Goal: Task Accomplishment & Management: Manage account settings

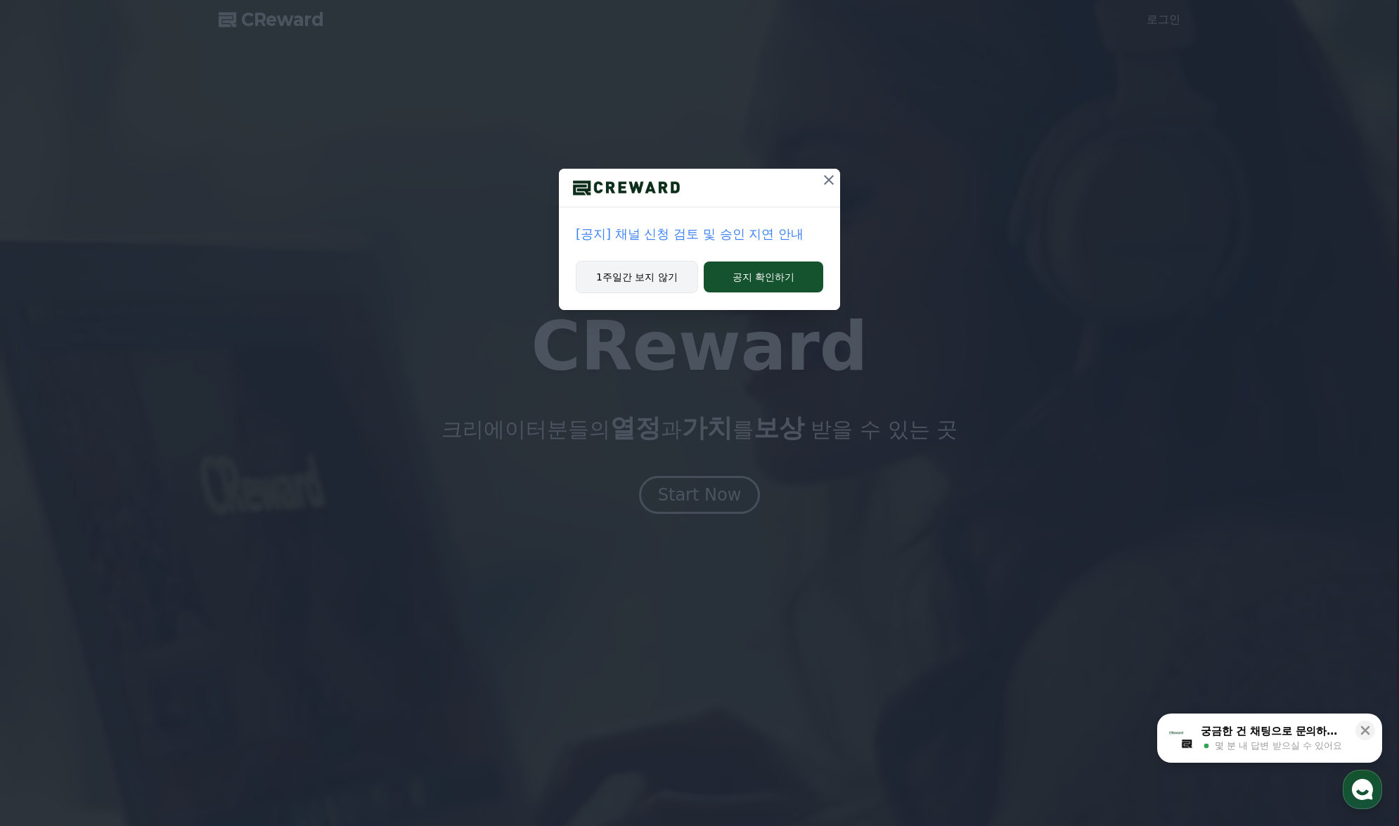
click at [681, 281] on button "1주일간 보지 않기" at bounding box center [637, 277] width 122 height 32
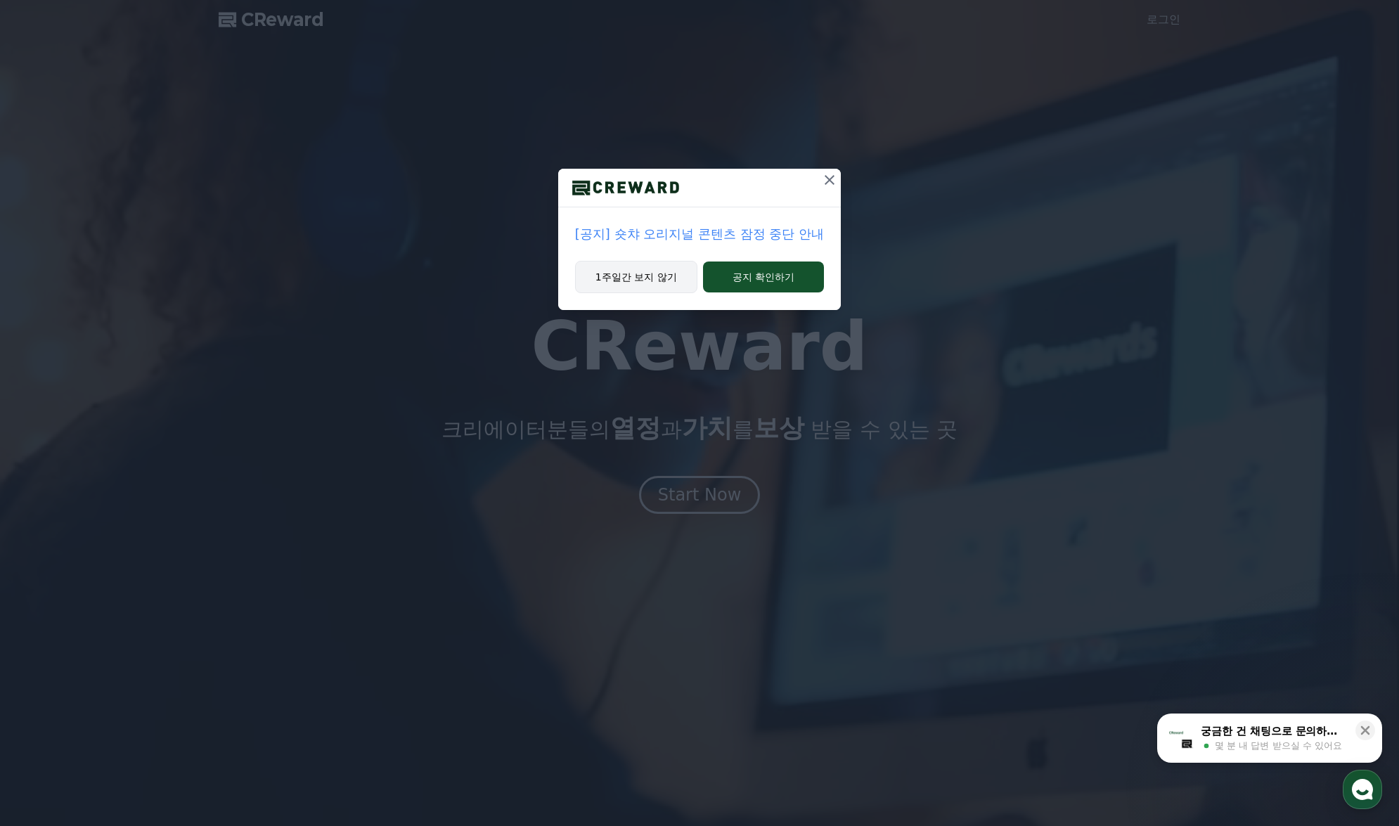
click at [680, 266] on button "1주일간 보지 않기" at bounding box center [636, 277] width 122 height 32
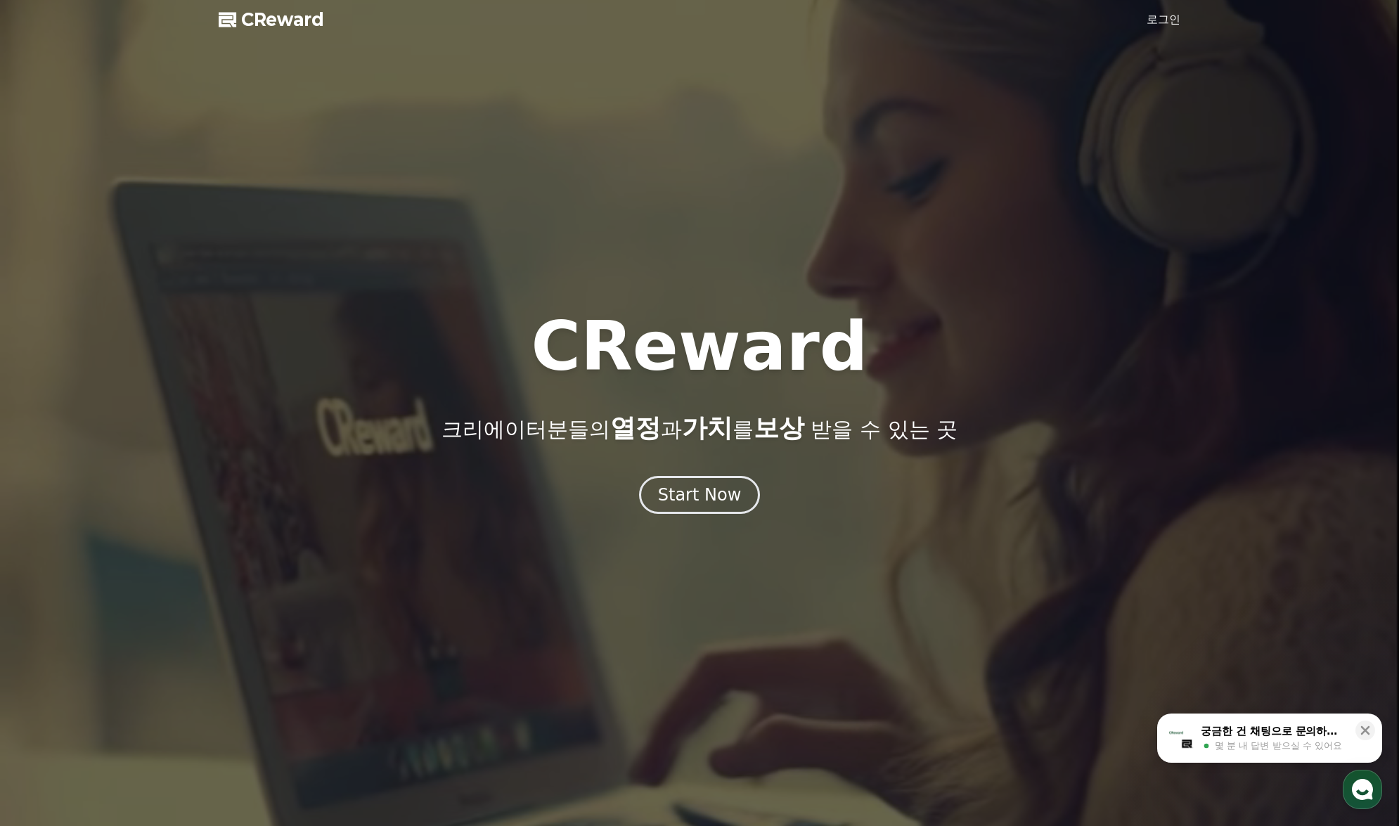
click at [1162, 15] on link "로그인" at bounding box center [1164, 19] width 34 height 17
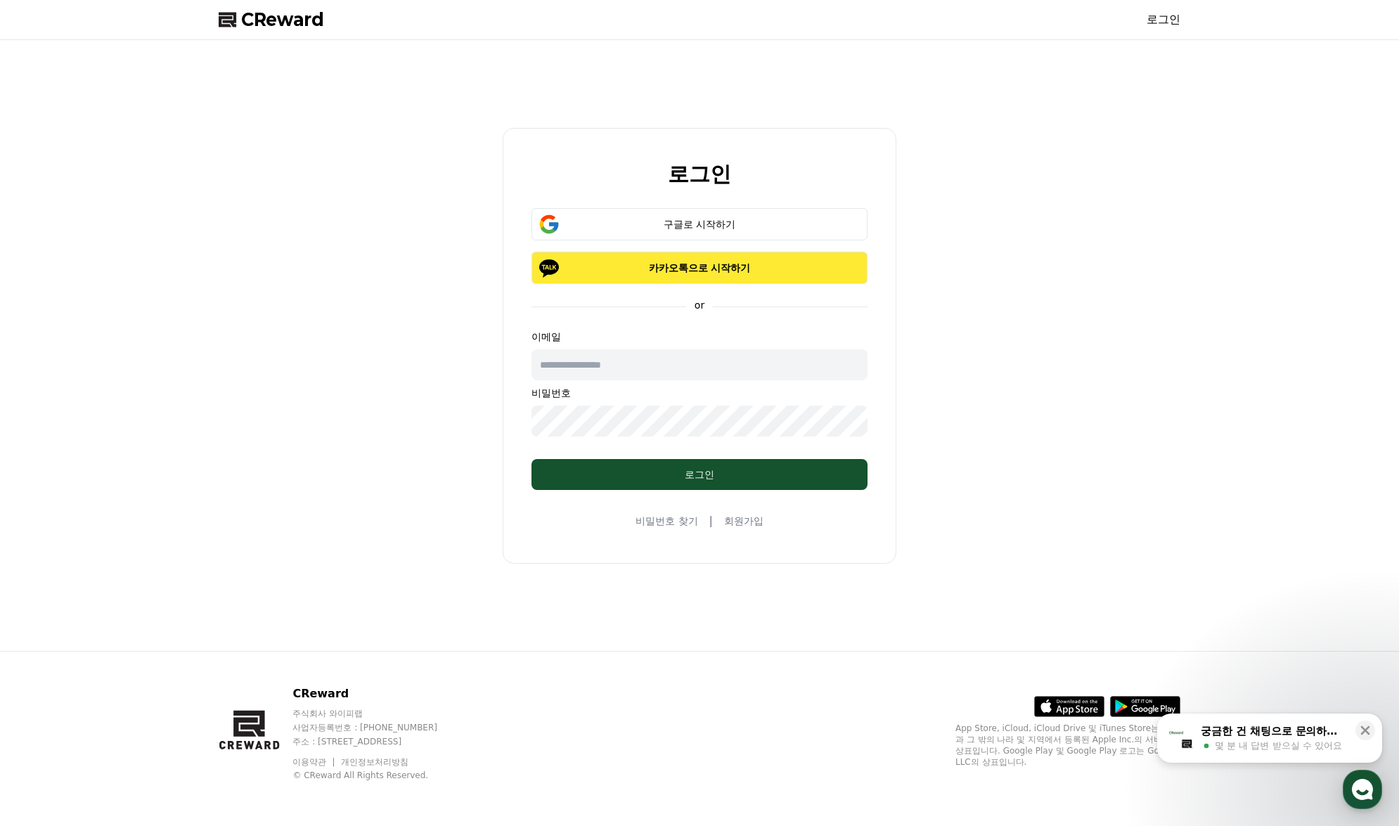
click at [681, 268] on p "카카오톡으로 시작하기" at bounding box center [699, 268] width 295 height 14
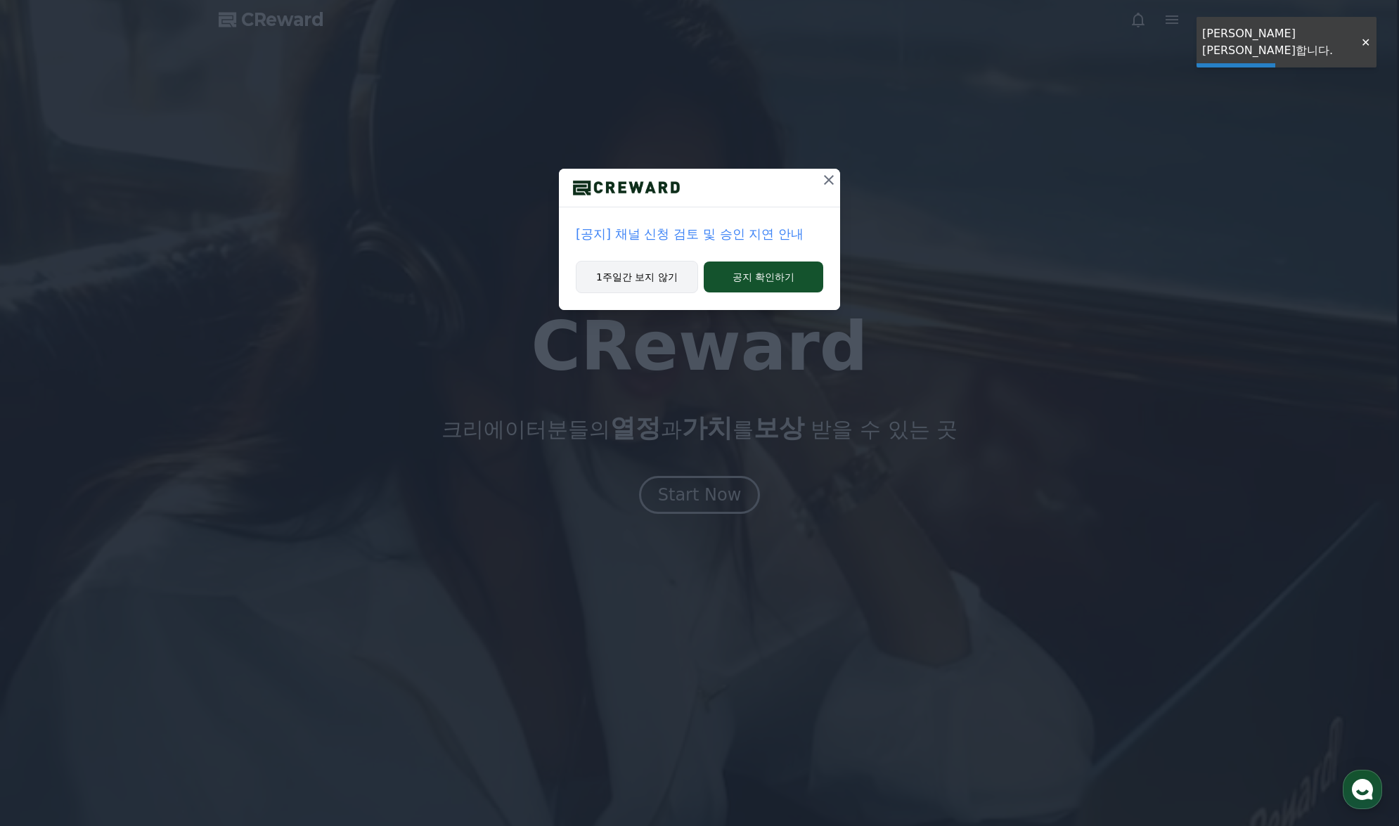
click at [654, 286] on button "1주일간 보지 않기" at bounding box center [637, 277] width 122 height 32
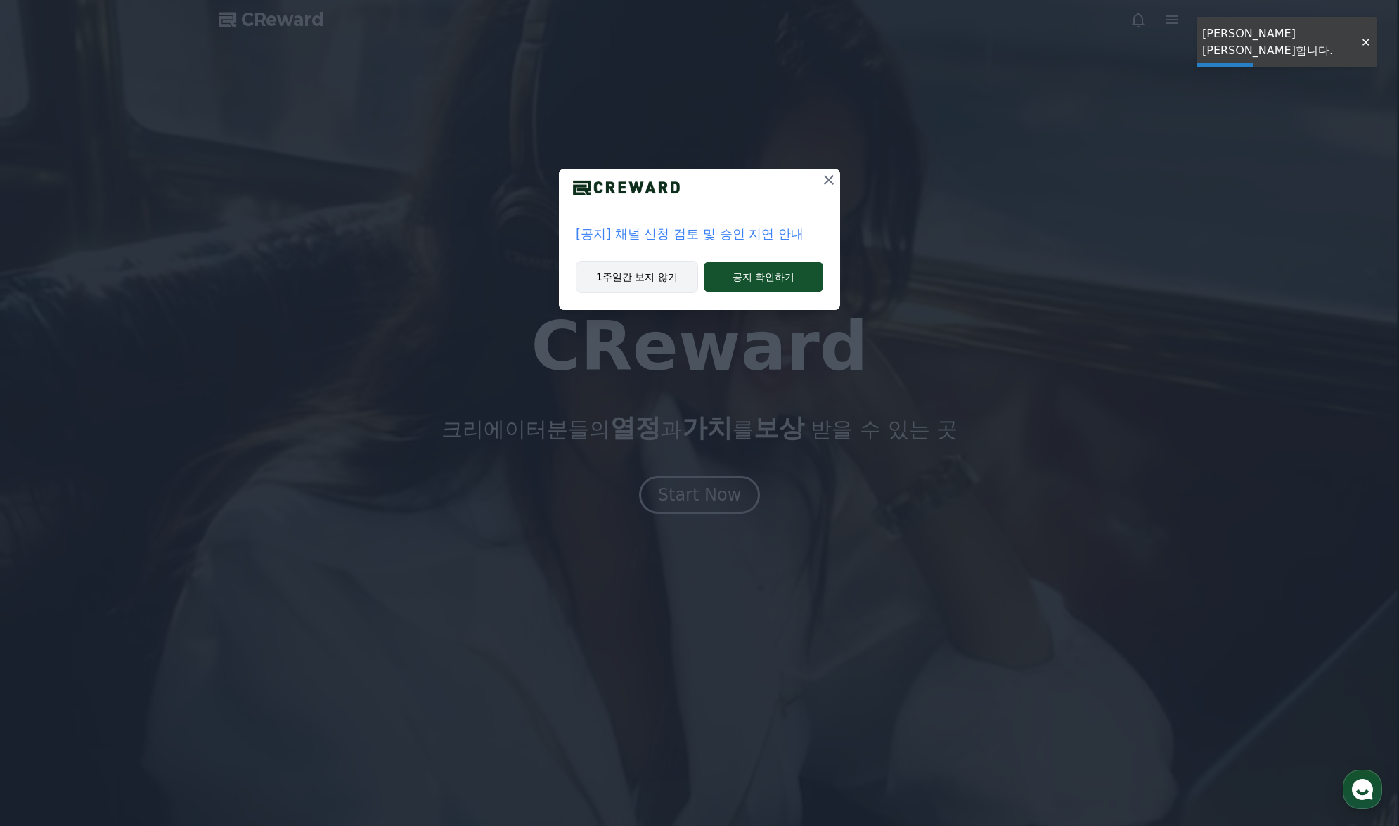
click at [654, 286] on button "1주일간 보지 않기" at bounding box center [637, 277] width 122 height 32
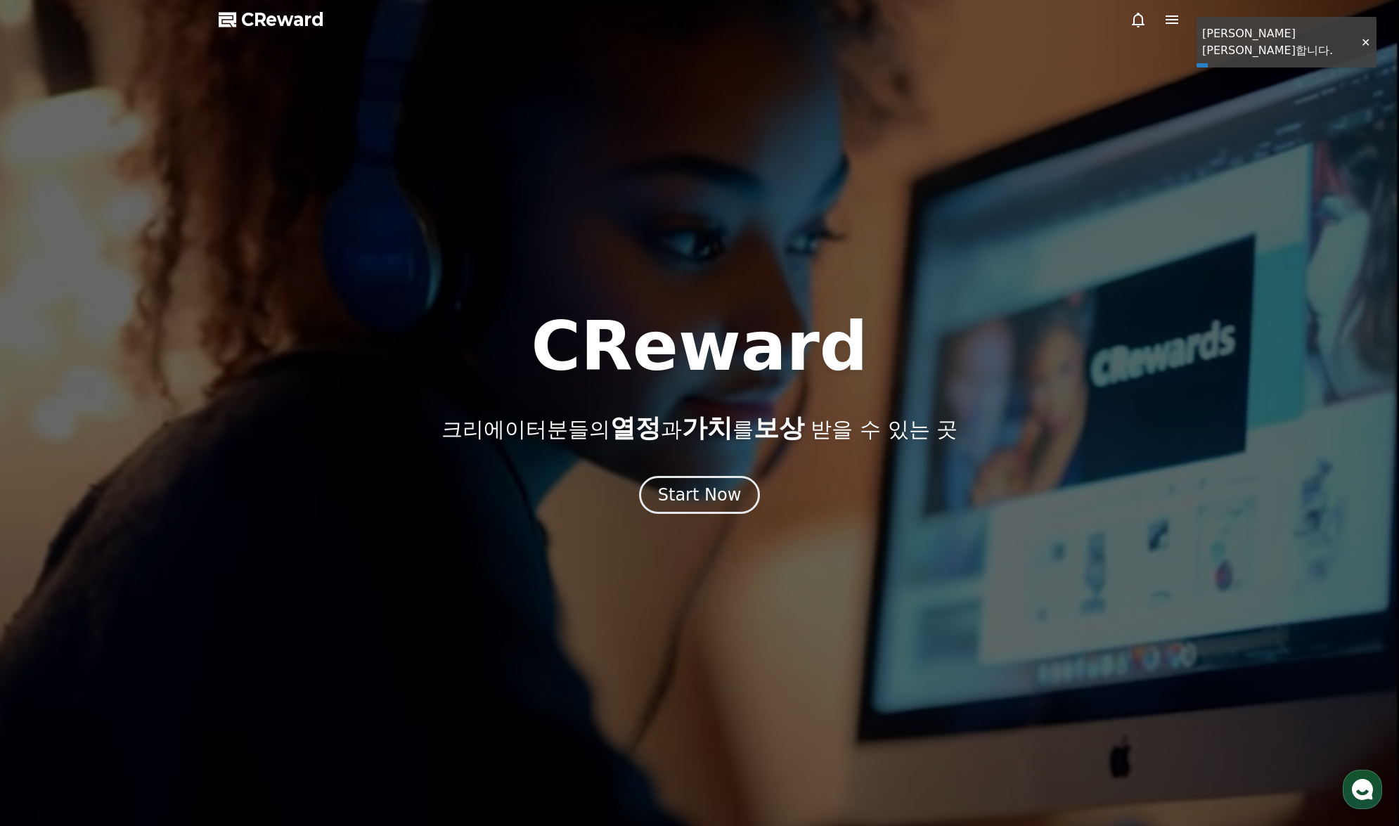
click at [671, 283] on div at bounding box center [699, 413] width 1399 height 826
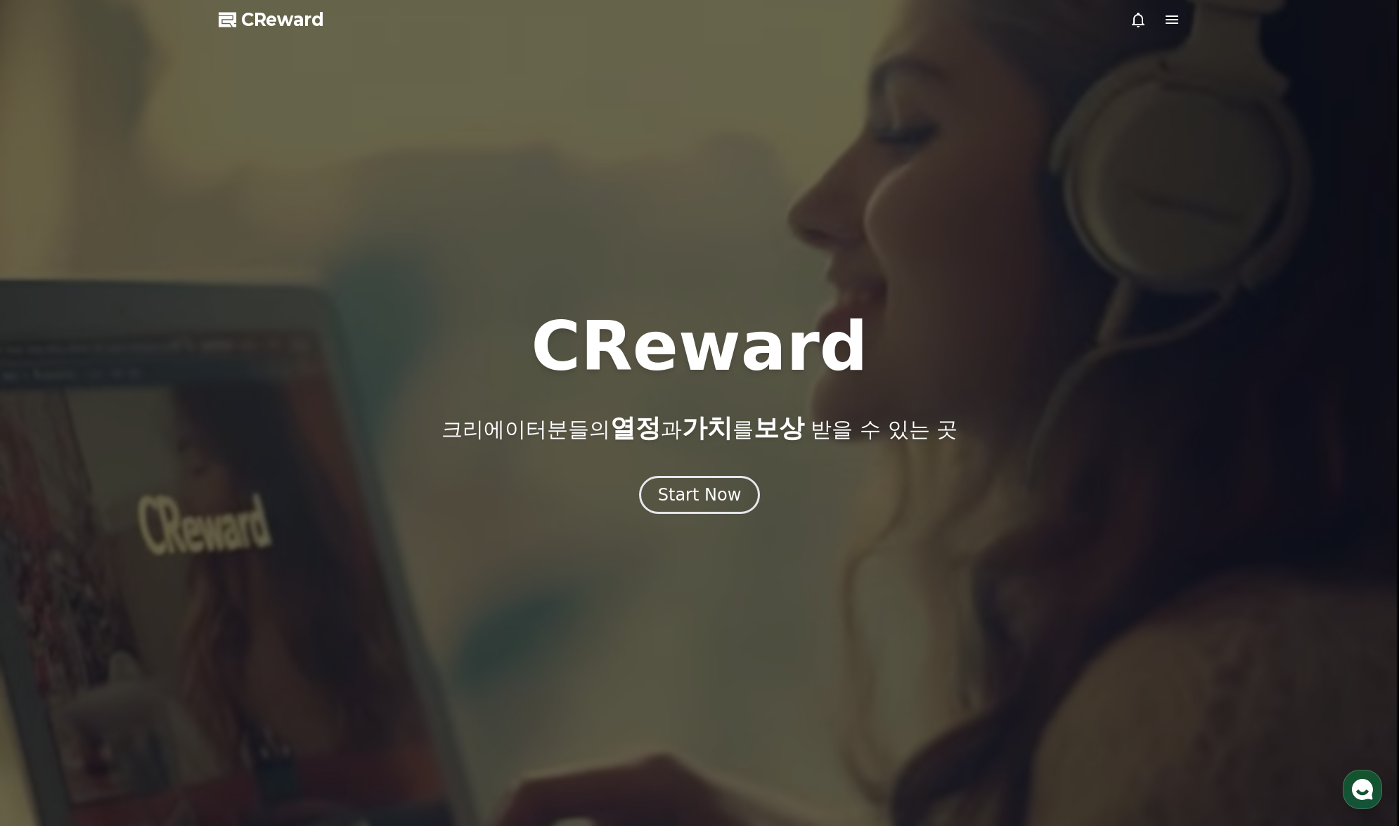
click at [1168, 21] on icon at bounding box center [1171, 19] width 17 height 17
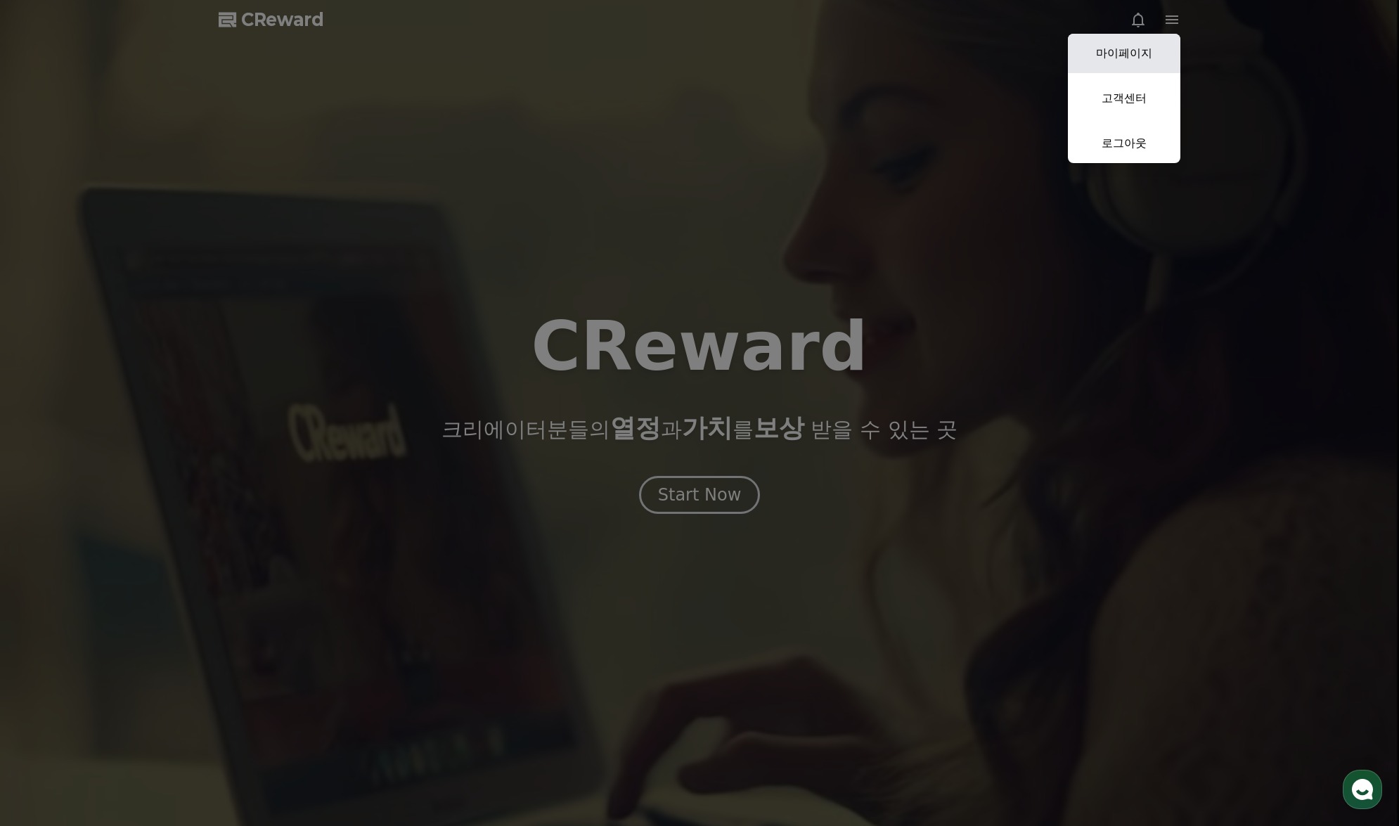
click at [1116, 58] on link "마이페이지" at bounding box center [1124, 53] width 112 height 39
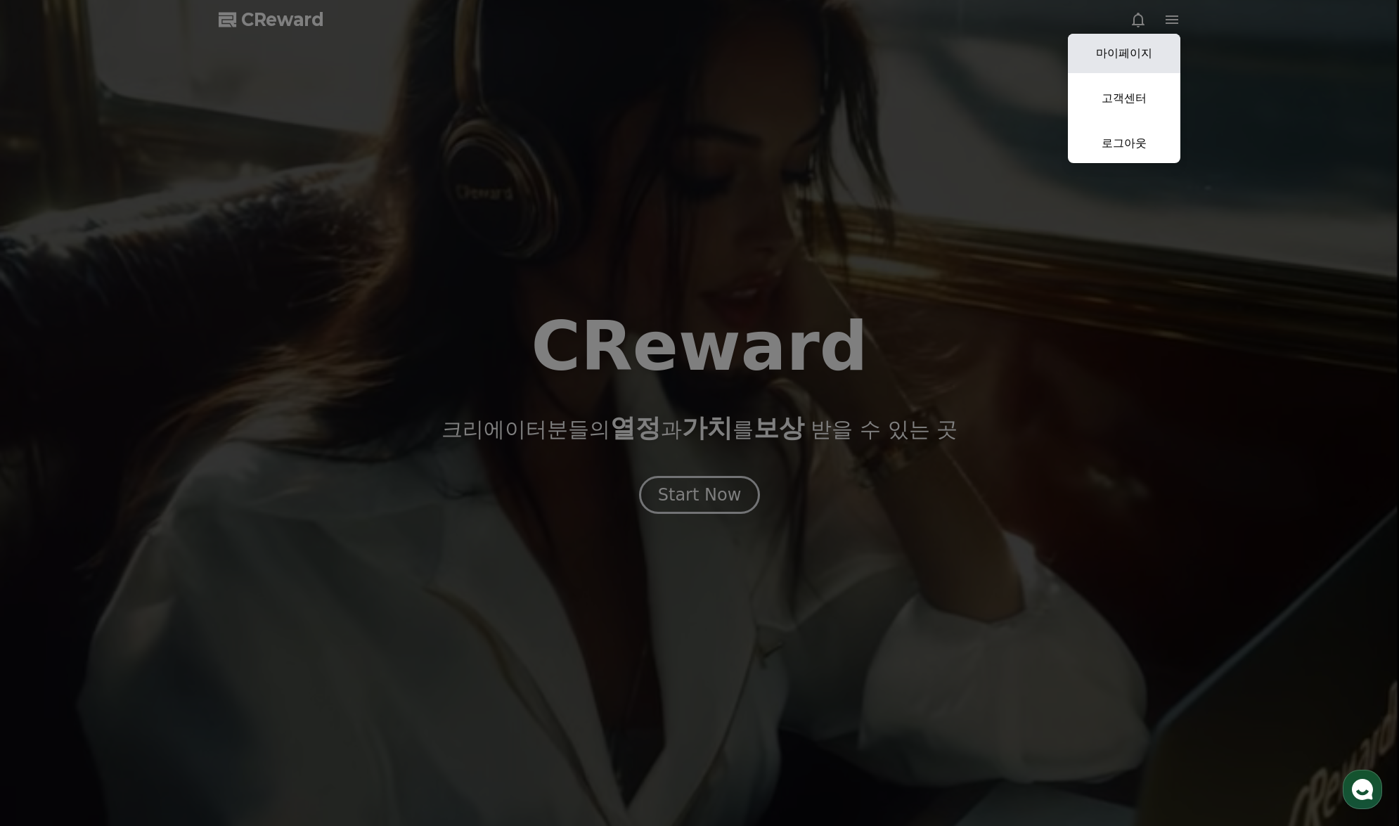
select select "**********"
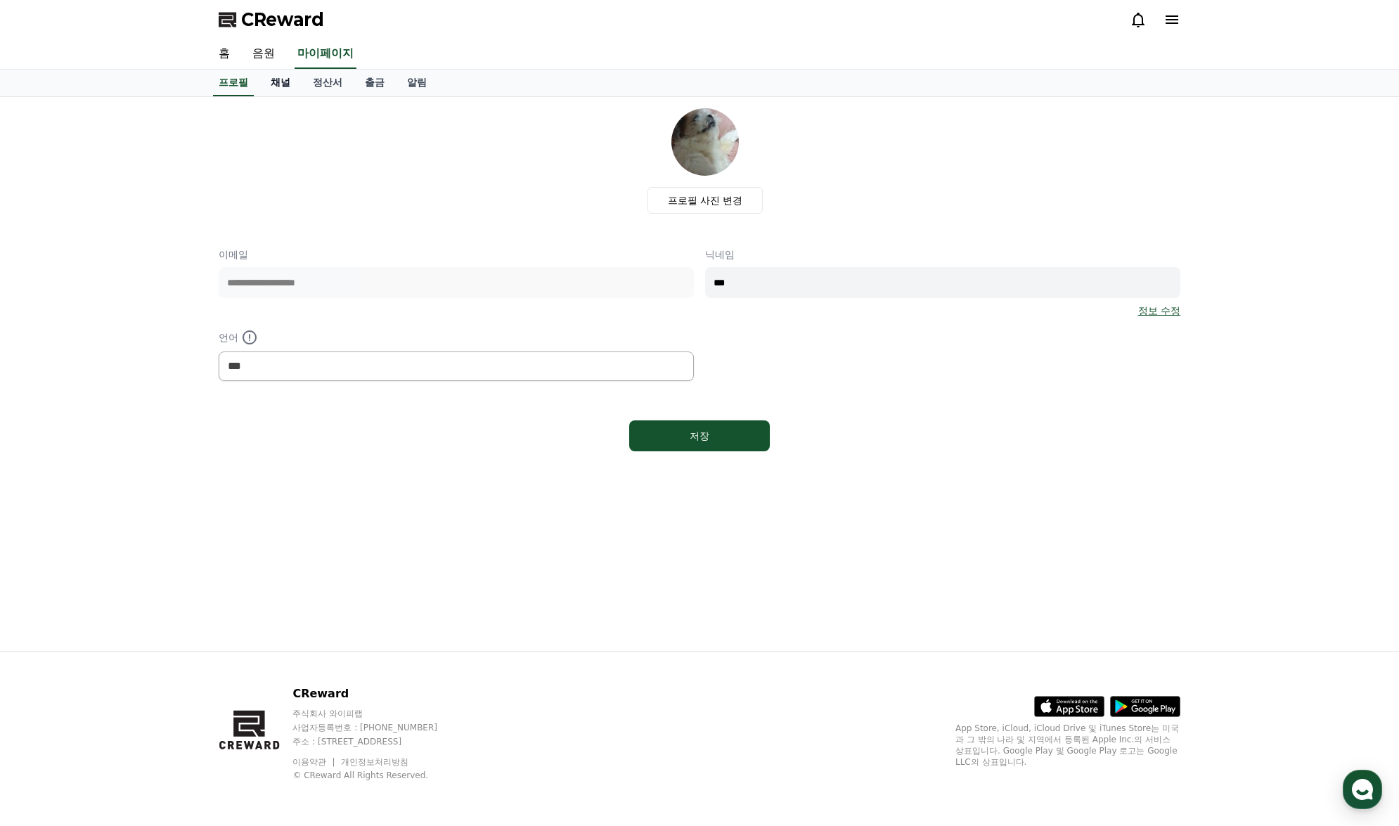
click at [297, 79] on link "채널" at bounding box center [280, 83] width 42 height 27
